Goal: Transaction & Acquisition: Obtain resource

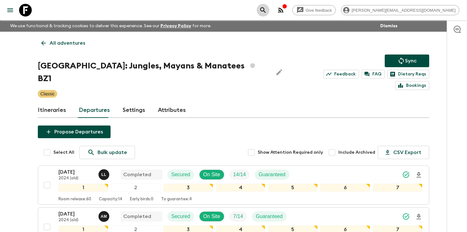
click at [267, 9] on icon "search adventures" at bounding box center [263, 10] width 8 height 8
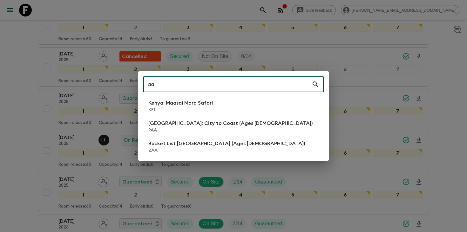
type input "a"
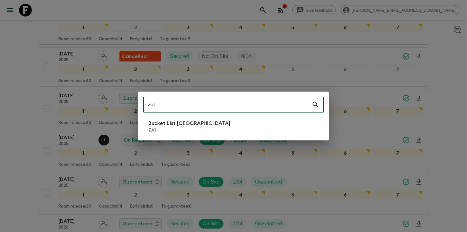
type input "za1"
click at [203, 128] on p "ZA1" at bounding box center [189, 130] width 82 height 6
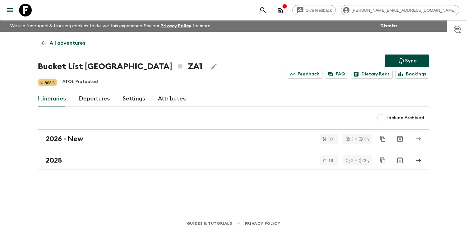
click at [100, 102] on link "Departures" at bounding box center [94, 98] width 31 height 15
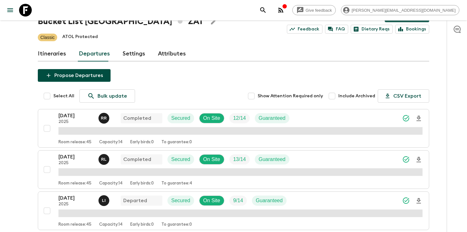
scroll to position [46, 0]
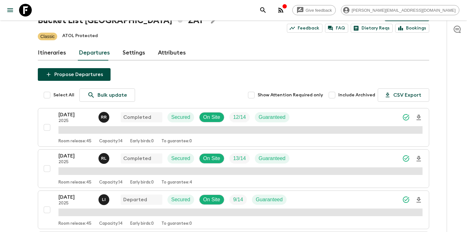
click at [386, 196] on div "[DATE] 2025 L I Departed Secured On Site 9 / 14 Guaranteed" at bounding box center [240, 200] width 364 height 13
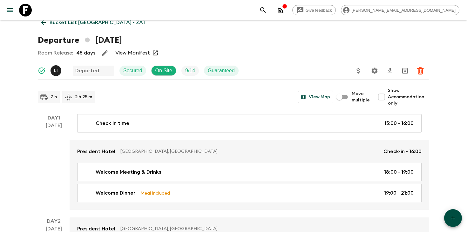
scroll to position [25, 0]
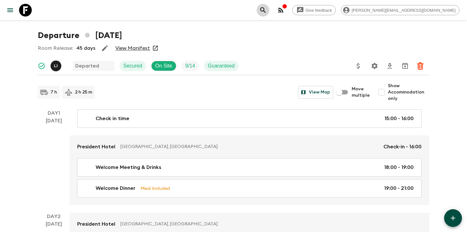
click at [267, 10] on icon "search adventures" at bounding box center [263, 10] width 8 height 8
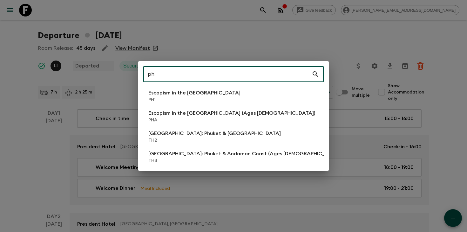
type input "ph"
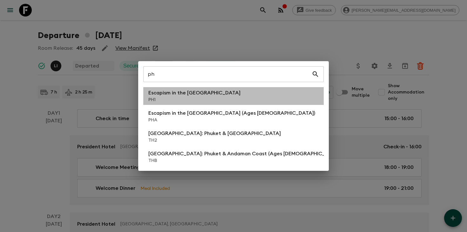
click at [222, 97] on li "Escapism in the [GEOGRAPHIC_DATA] PH1" at bounding box center [233, 96] width 180 height 18
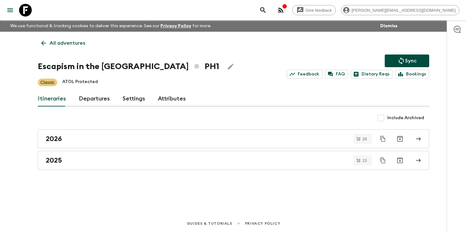
click at [92, 97] on link "Departures" at bounding box center [94, 98] width 31 height 15
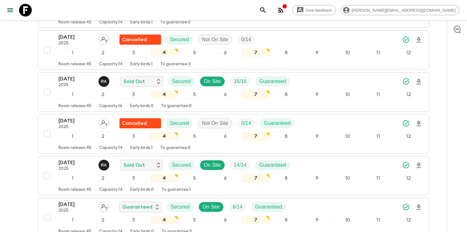
scroll to position [643, 0]
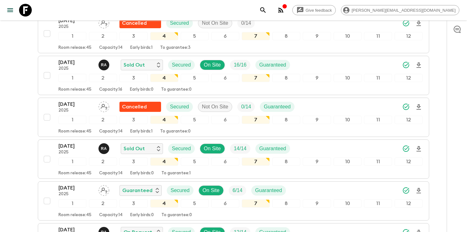
click at [265, 9] on icon "search adventures" at bounding box center [262, 9] width 5 height 5
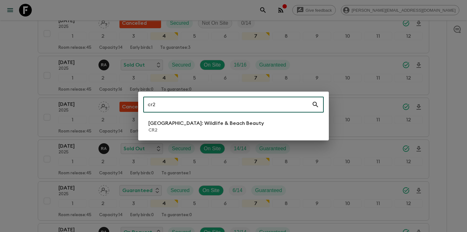
type input "cr2"
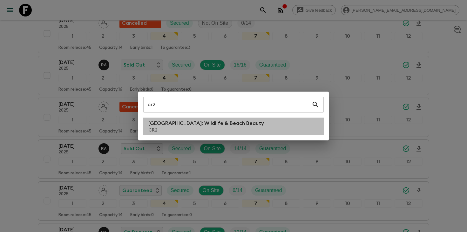
click at [262, 126] on li "[GEOGRAPHIC_DATA]: Wildlife & Beach Beauty CR2" at bounding box center [233, 127] width 180 height 18
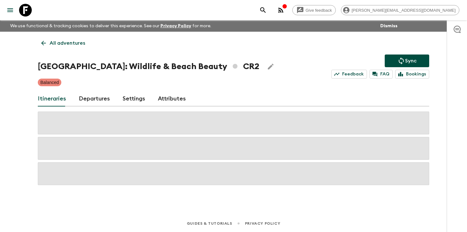
click at [91, 102] on link "Departures" at bounding box center [94, 98] width 31 height 15
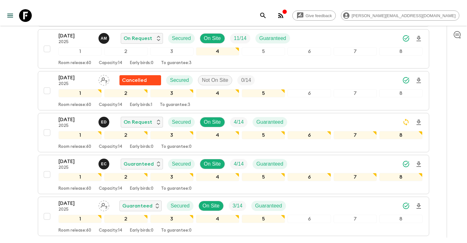
scroll to position [227, 0]
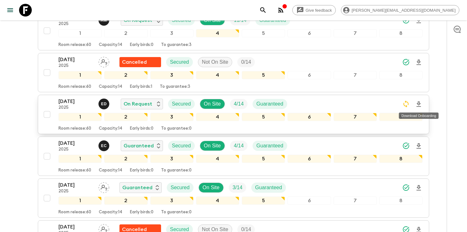
click at [419, 105] on icon "Download Onboarding" at bounding box center [418, 104] width 4 height 5
